Goal: Task Accomplishment & Management: Manage account settings

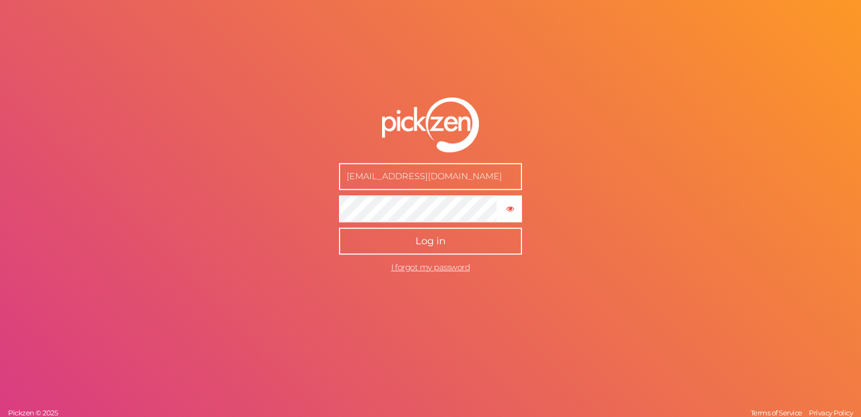
click at [462, 235] on button "Log in" at bounding box center [430, 241] width 183 height 27
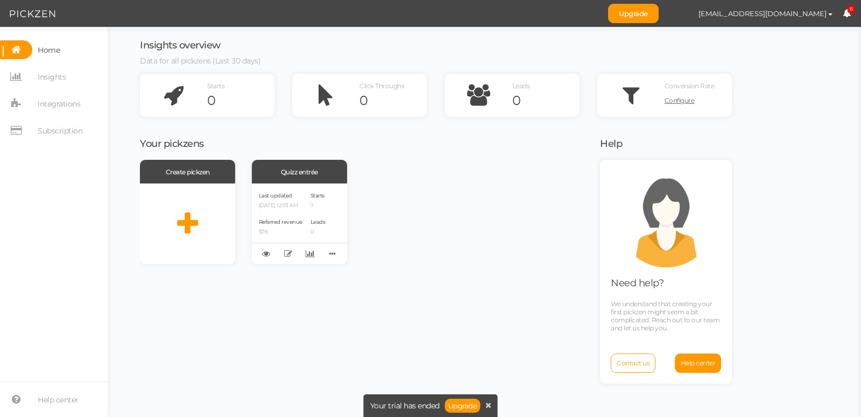
click at [847, 15] on icon at bounding box center [847, 13] width 8 height 8
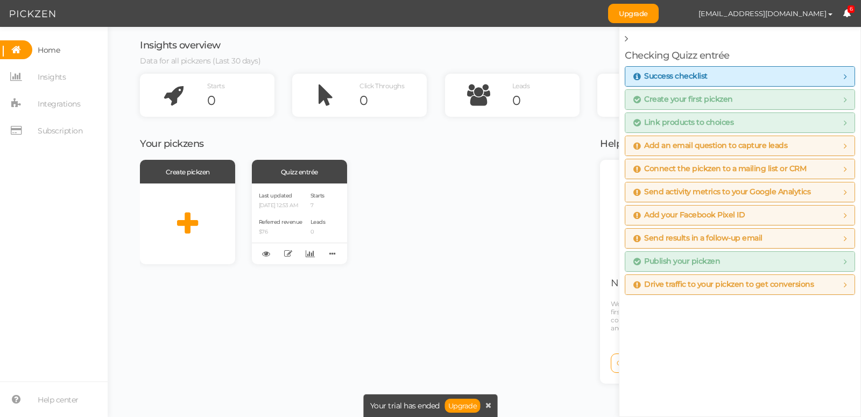
click at [847, 15] on icon at bounding box center [847, 13] width 8 height 8
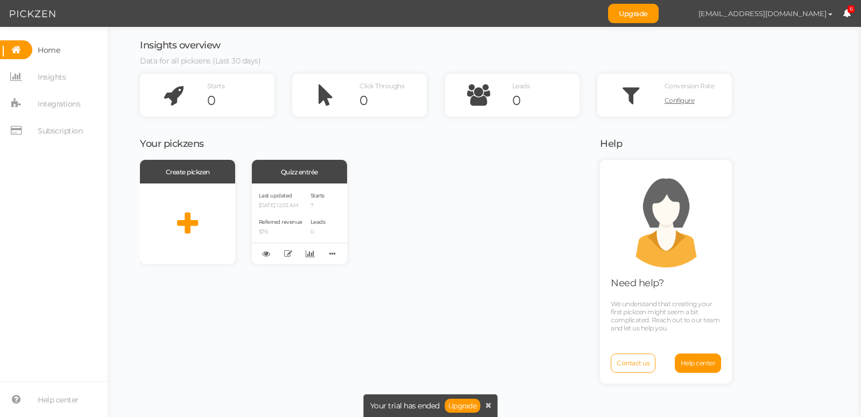
click at [831, 15] on span "button" at bounding box center [830, 14] width 4 height 2
click at [802, 32] on span "Preferences" at bounding box center [798, 33] width 36 height 8
select select "Europe/[GEOGRAPHIC_DATA]"
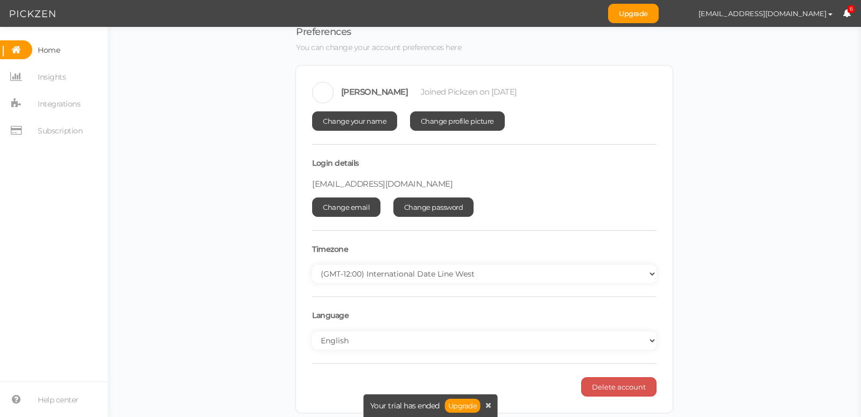
scroll to position [15, 0]
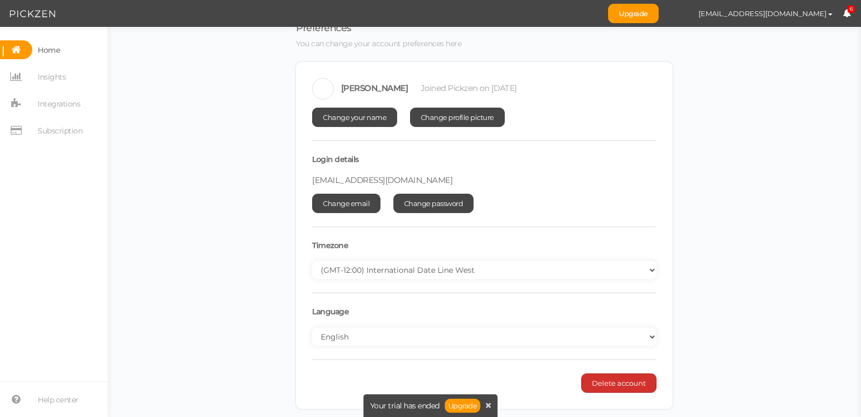
click at [616, 390] on button "Delete account" at bounding box center [618, 383] width 75 height 19
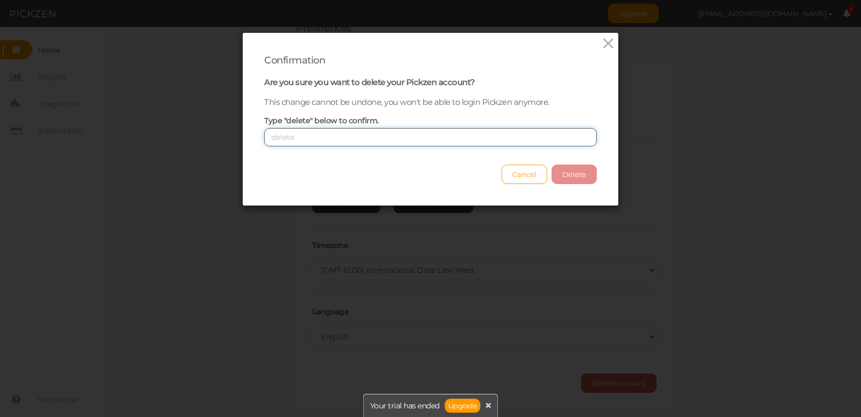
click at [353, 131] on input "text" at bounding box center [430, 137] width 333 height 18
type input "delete"
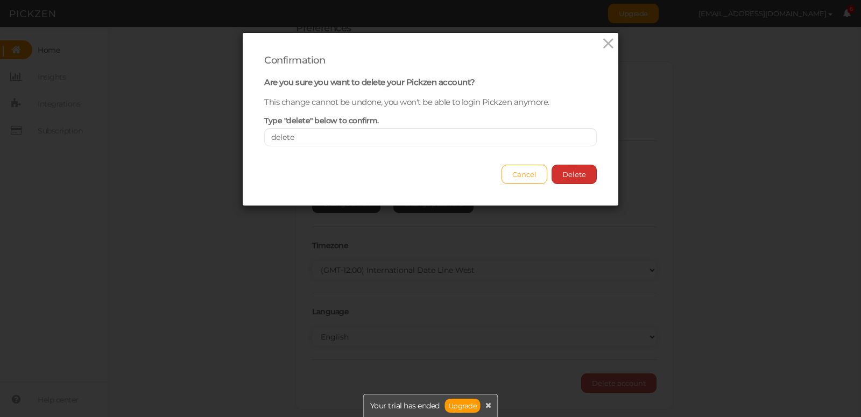
drag, startPoint x: 591, startPoint y: 170, endPoint x: 585, endPoint y: 171, distance: 6.0
click at [591, 170] on button "Delete" at bounding box center [574, 174] width 45 height 19
